Goal: Information Seeking & Learning: Learn about a topic

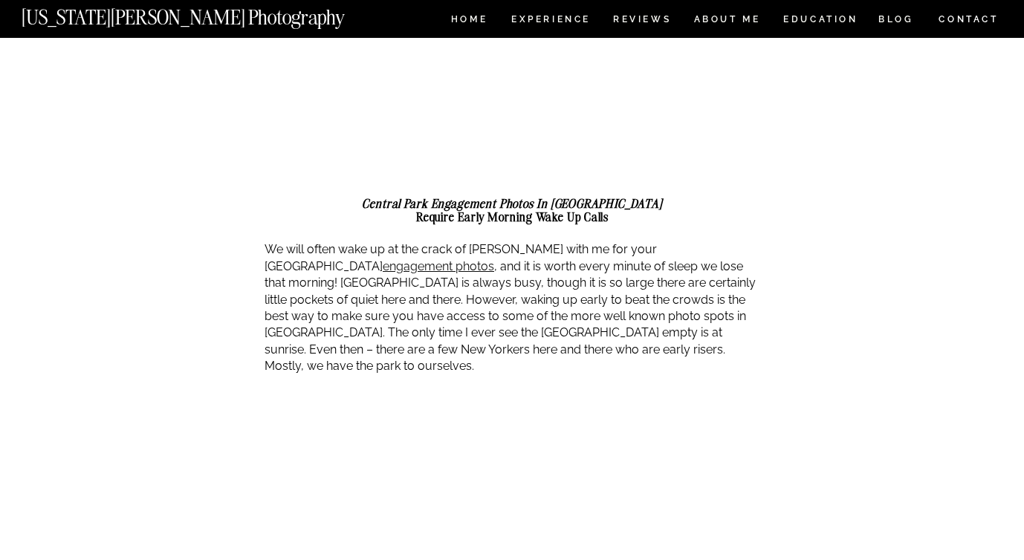
scroll to position [1238, 0]
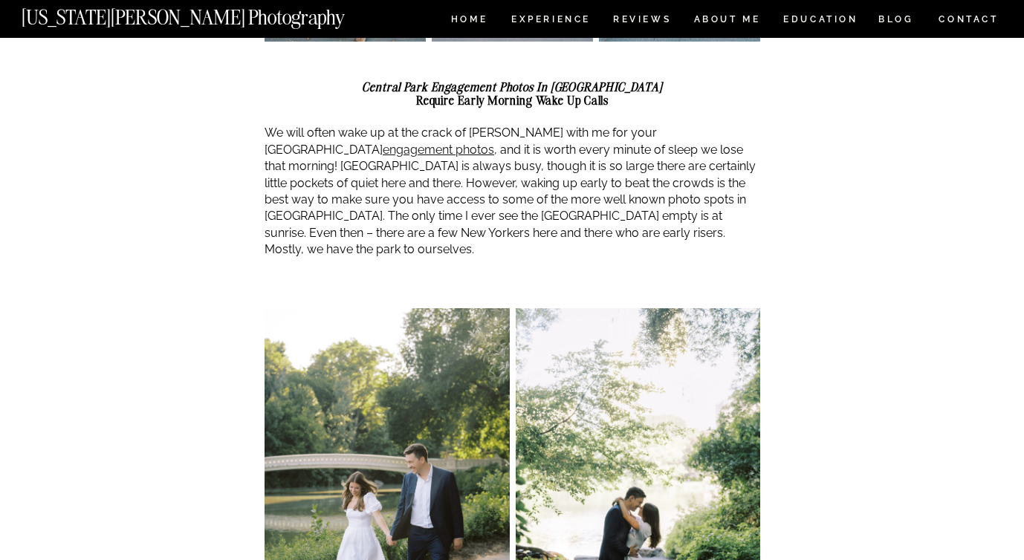
click at [354, 158] on p "We will often wake up at the crack of [PERSON_NAME] with me for your Central Pa…" at bounding box center [513, 191] width 496 height 133
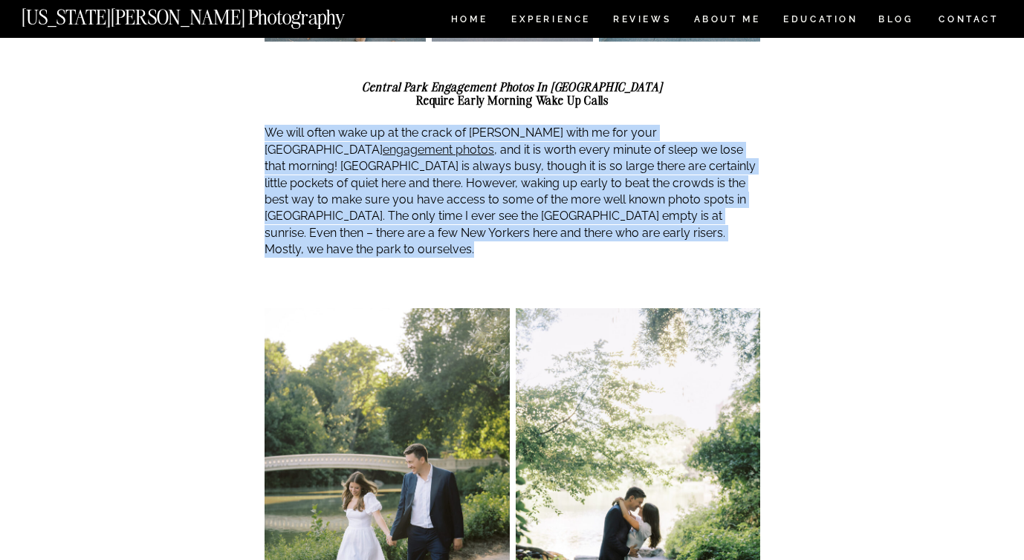
click at [354, 158] on p "We will often wake up at the crack of [PERSON_NAME] with me for your Central Pa…" at bounding box center [513, 191] width 496 height 133
copy div "We will often wake up at the crack of [PERSON_NAME] with me for your Central Pa…"
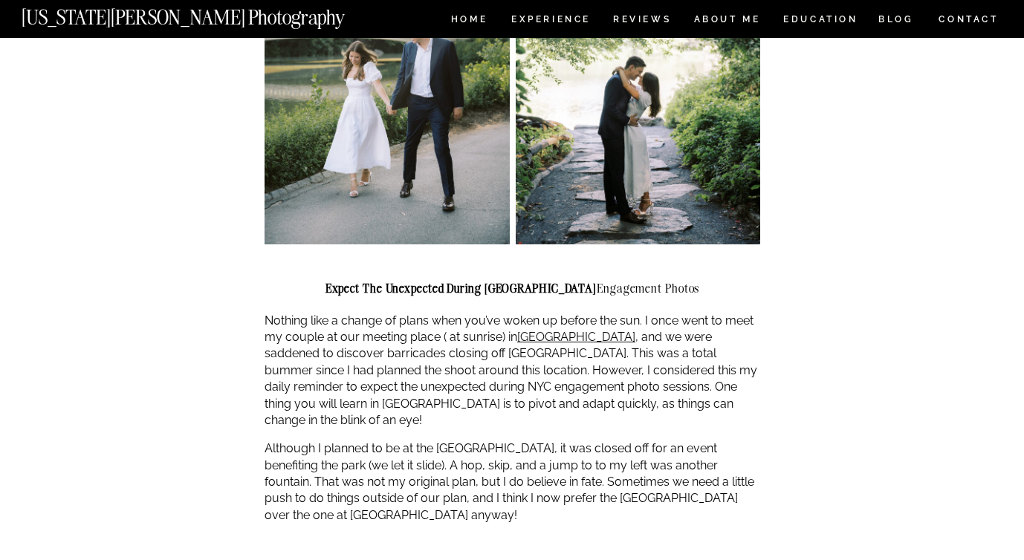
scroll to position [1680, 0]
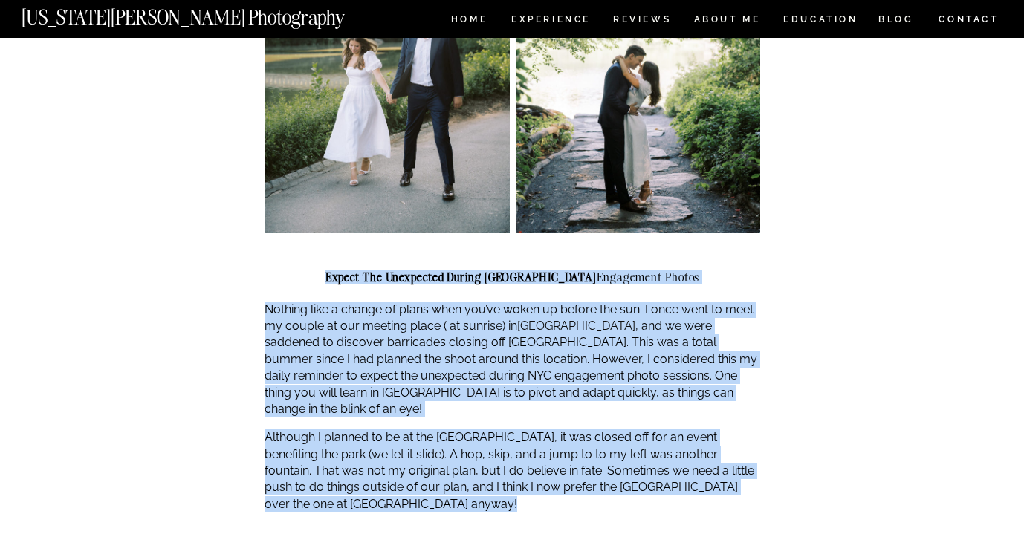
drag, startPoint x: 372, startPoint y: 239, endPoint x: 542, endPoint y: 474, distance: 290.0
copy div "Expect the Unexpected During NYC Engagement Photos Nothing like a change of pla…"
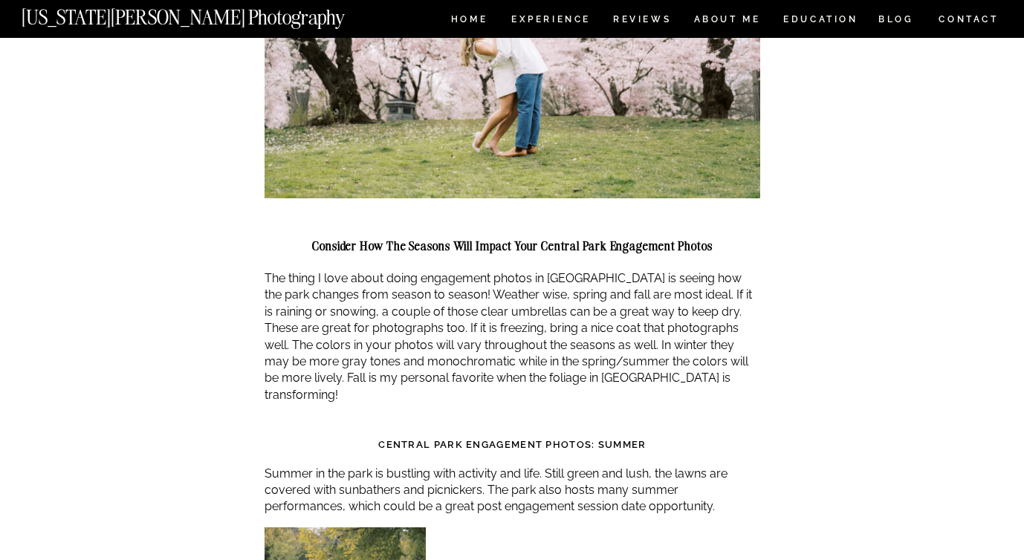
scroll to position [2723, 0]
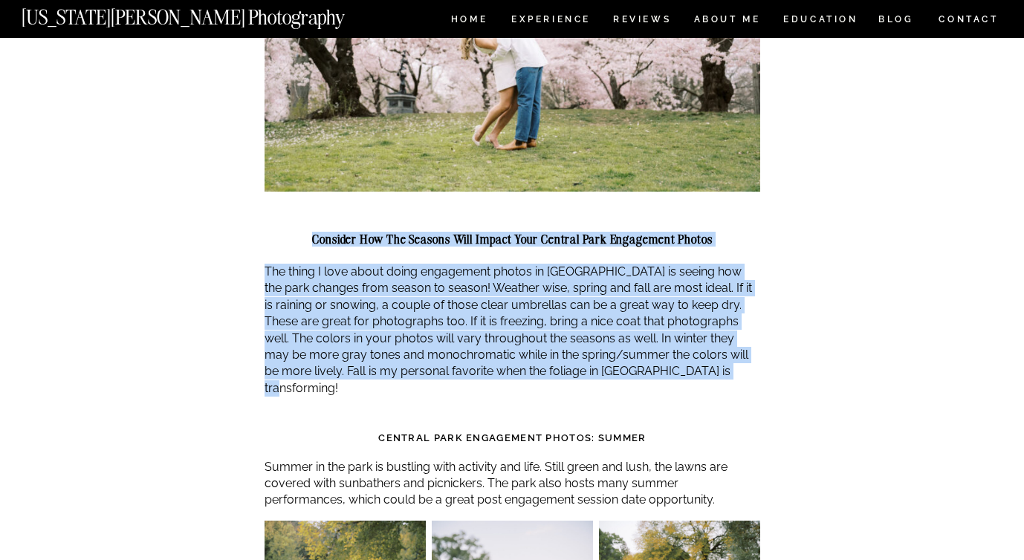
drag, startPoint x: 317, startPoint y: 187, endPoint x: 706, endPoint y: 324, distance: 412.0
copy div "Consider How the Seasons Will Impact Your Central Park Engagement Photos The th…"
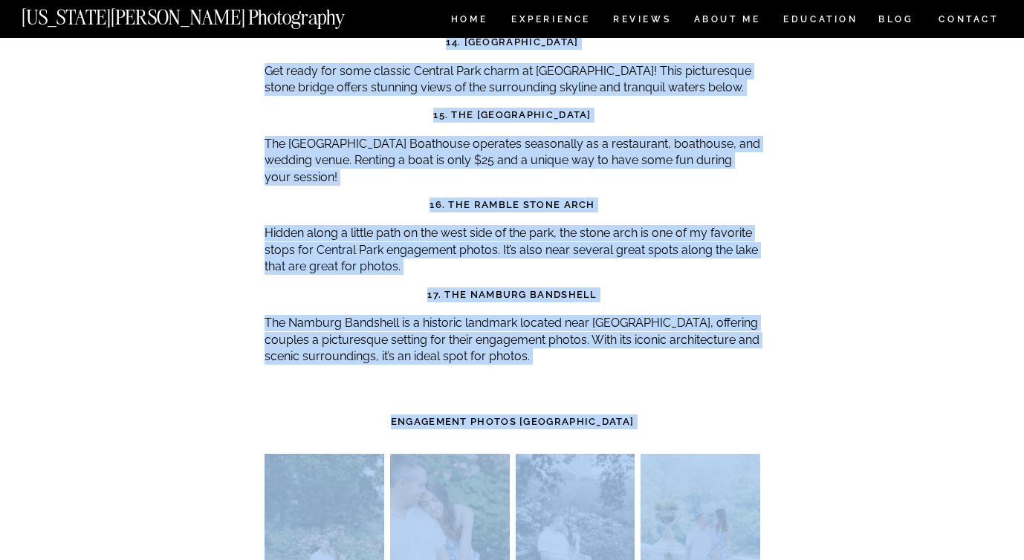
scroll to position [6055, 0]
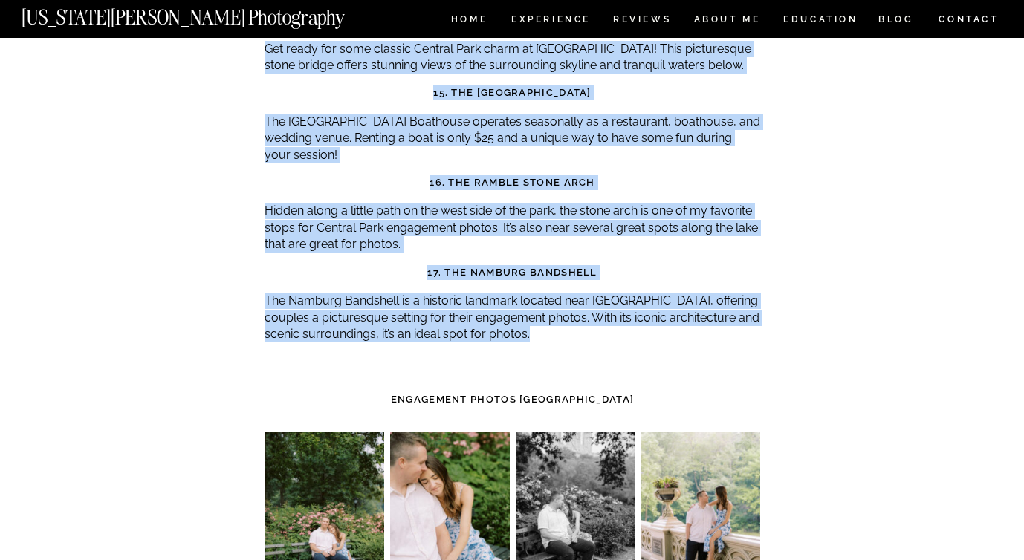
drag, startPoint x: 386, startPoint y: 219, endPoint x: 677, endPoint y: 259, distance: 294.1
copy div "8. Loremips Dolorsit / Ametcons Adipis Elit seddoeiu te incidid ut Laboree Dolo…"
